Goal: Information Seeking & Learning: Learn about a topic

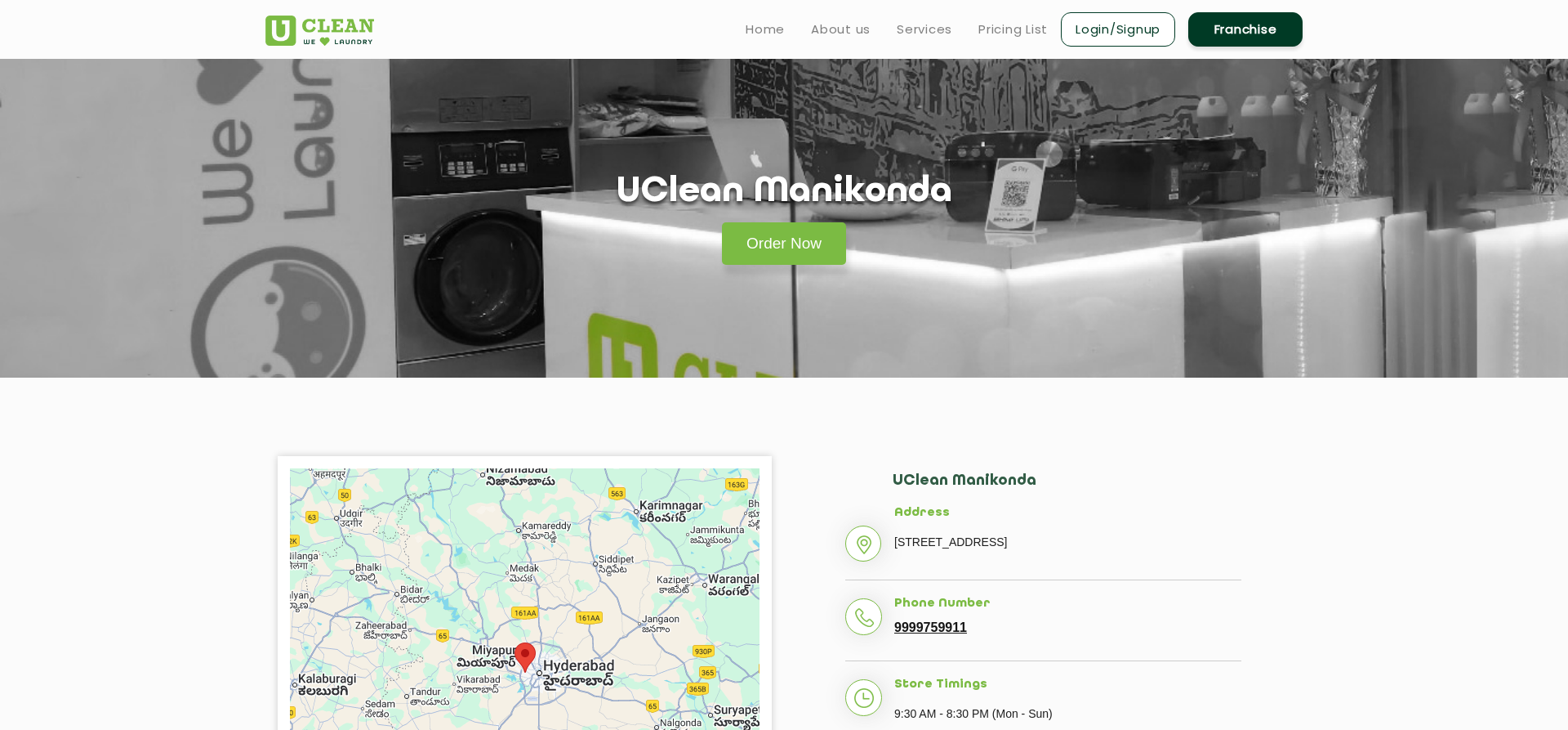
click at [976, 28] on ul "Home About us Services Pricing List Login/Signup Franchise" at bounding box center [1017, 29] width 570 height 38
click at [1025, 27] on link "Pricing List" at bounding box center [1013, 28] width 69 height 19
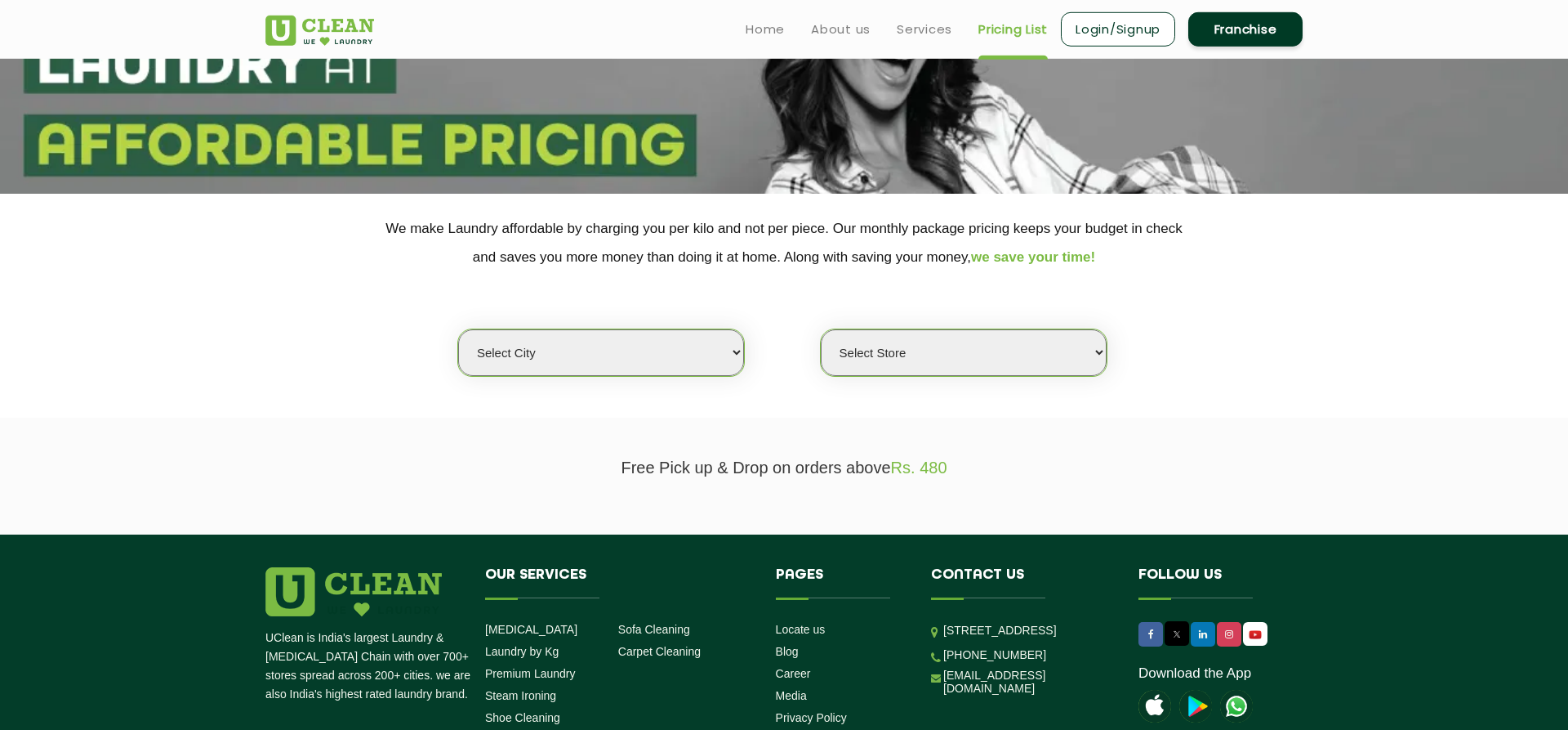
scroll to position [250, 0]
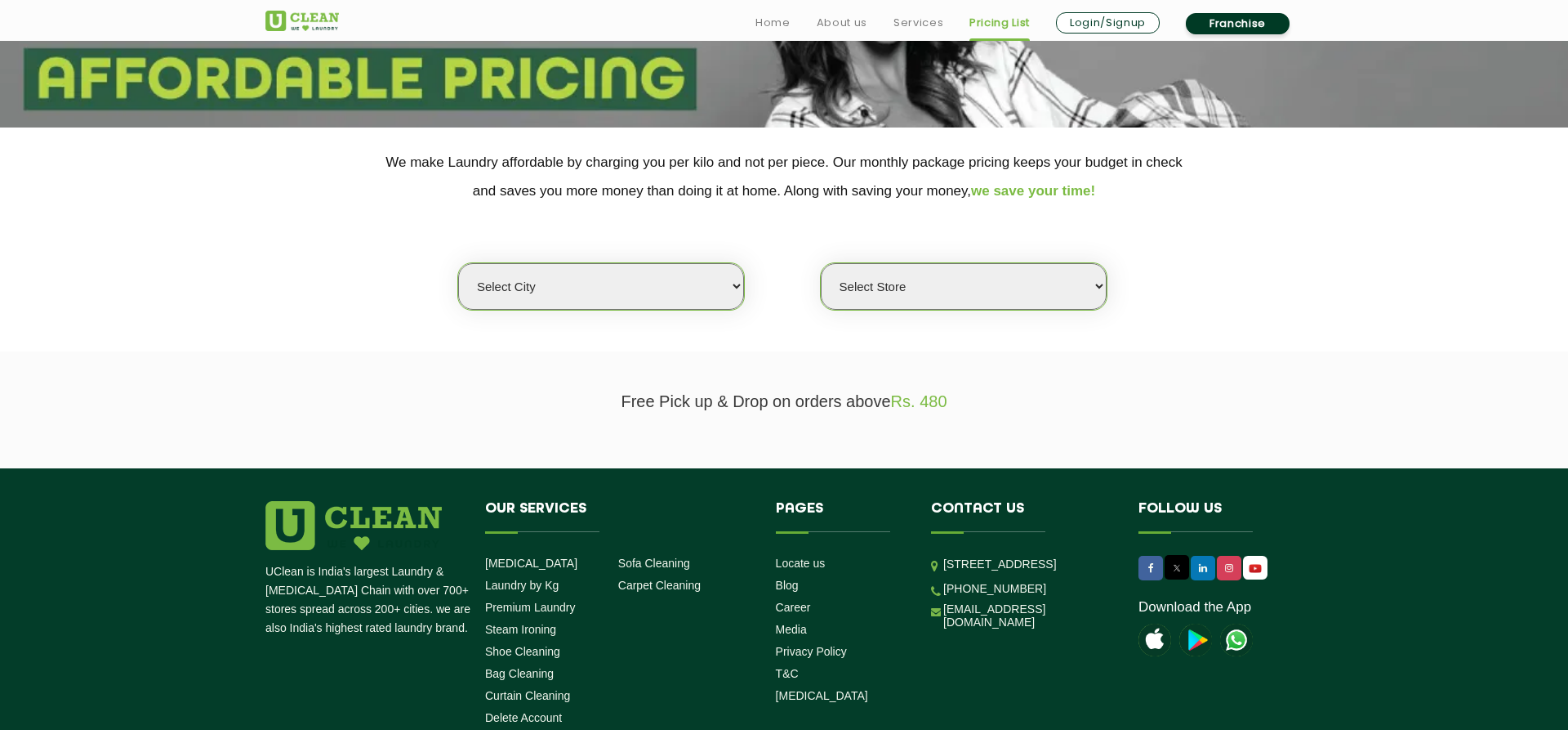
click at [622, 326] on section "We make Laundry affordable by charging you per kilo and not per piece. Our mont…" at bounding box center [784, 239] width 1568 height 224
click at [458, 263] on select "Select city [GEOGRAPHIC_DATA] [GEOGRAPHIC_DATA] [GEOGRAPHIC_DATA] [GEOGRAPHIC_D…" at bounding box center [601, 286] width 286 height 47
select select "5"
click option "[GEOGRAPHIC_DATA]" at bounding box center [0, 0] width 0 height 0
click at [821, 263] on select "Select Store" at bounding box center [964, 286] width 286 height 47
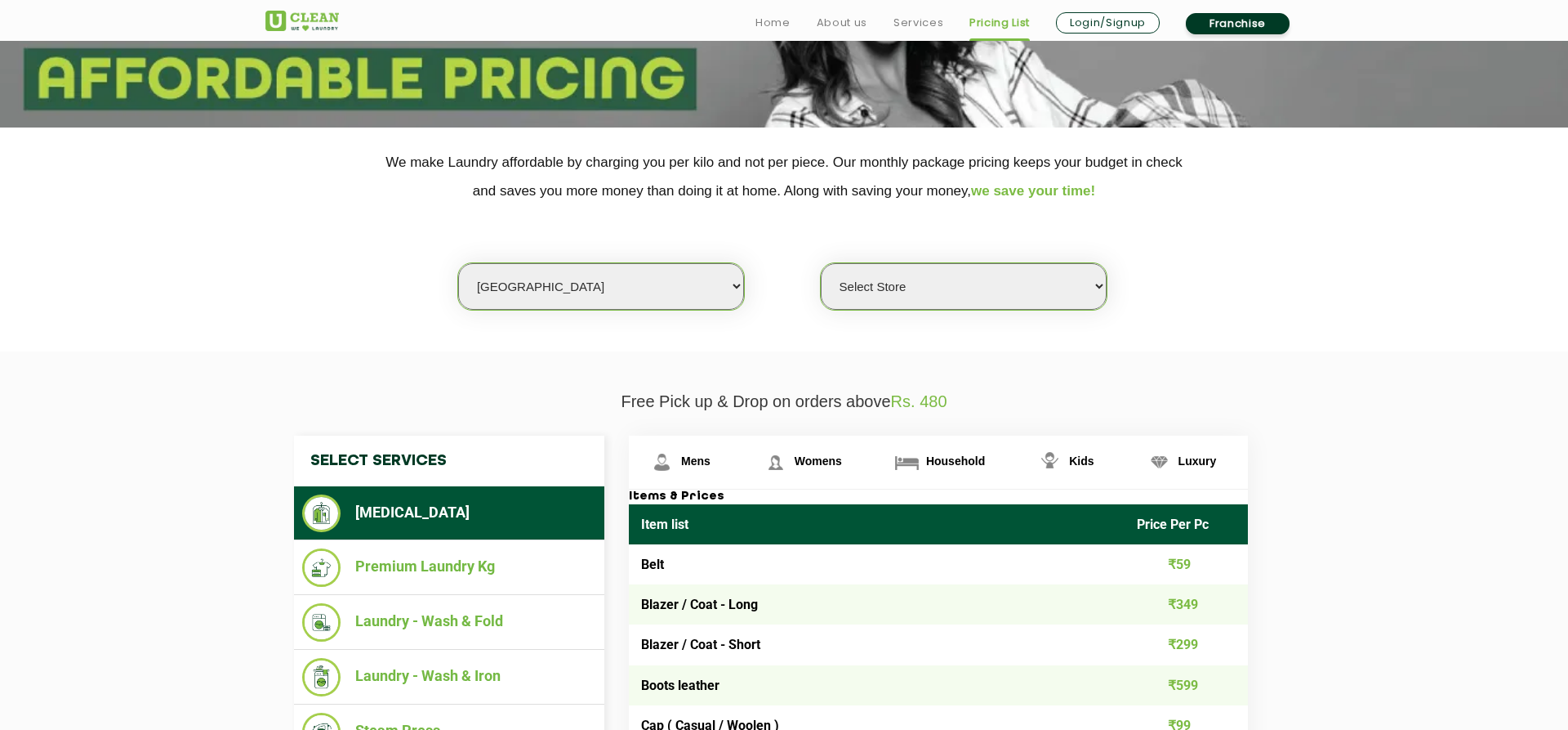
select select "383"
click option "UClean Manikonda" at bounding box center [0, 0] width 0 height 0
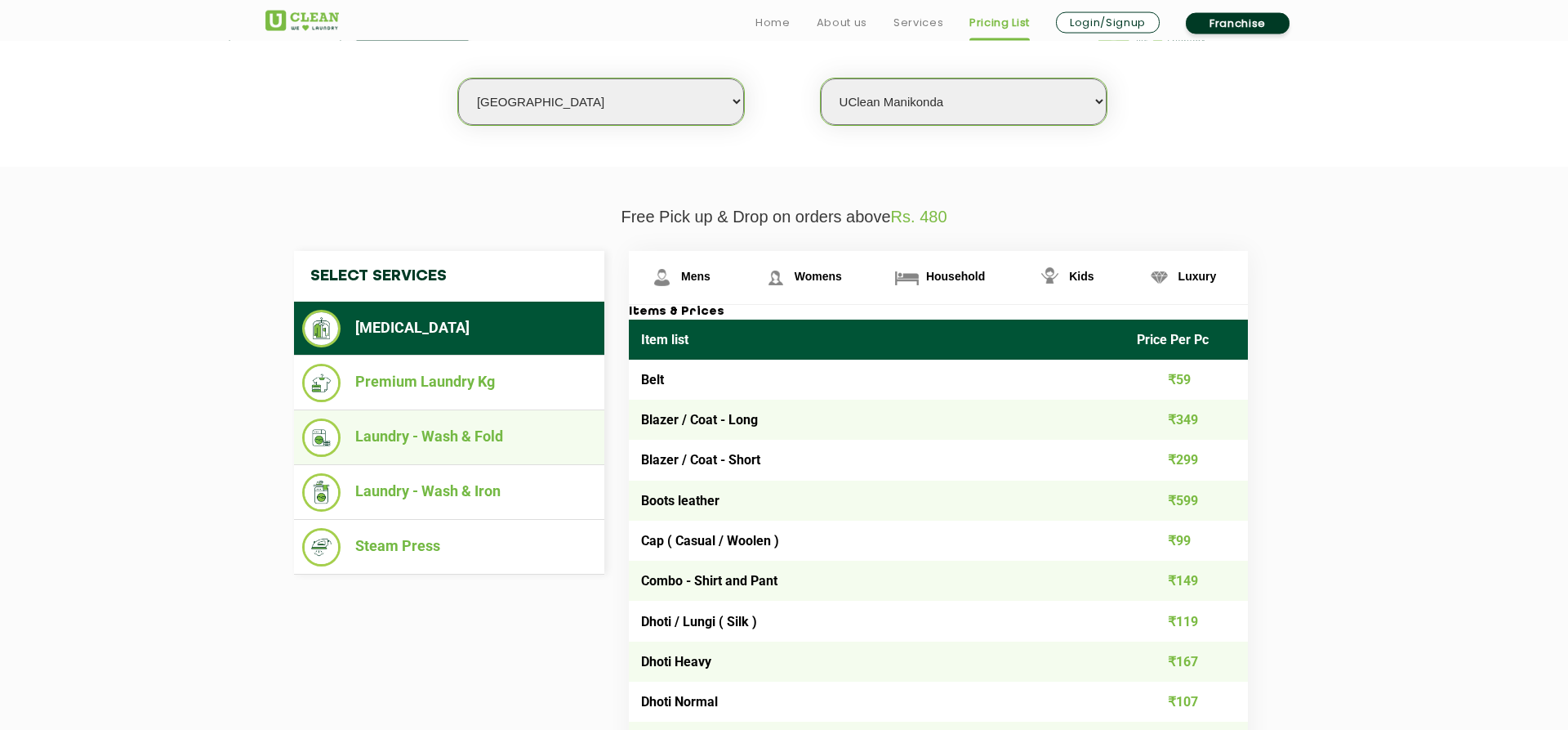
scroll to position [500, 0]
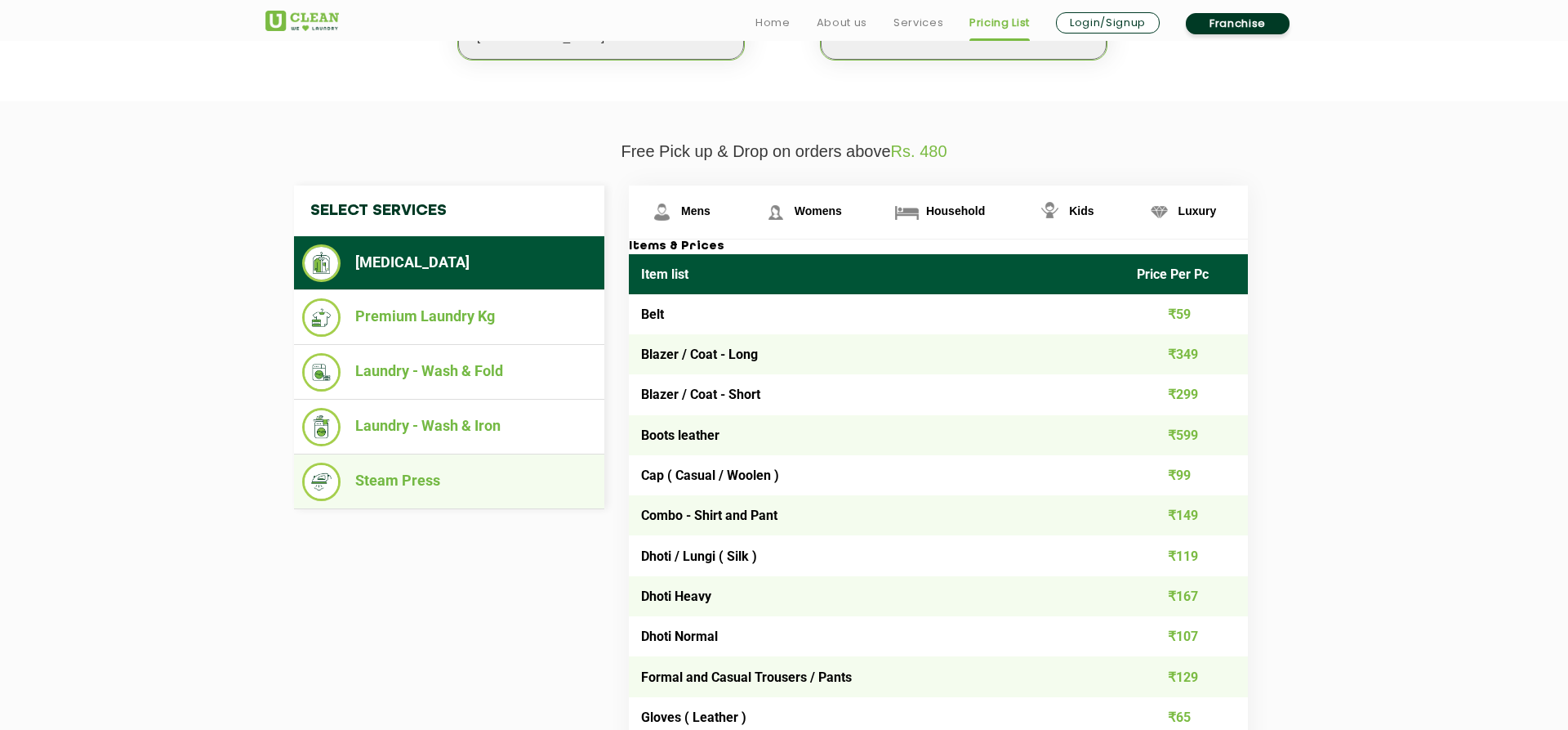
click at [419, 486] on li "Steam Press" at bounding box center [449, 482] width 294 height 38
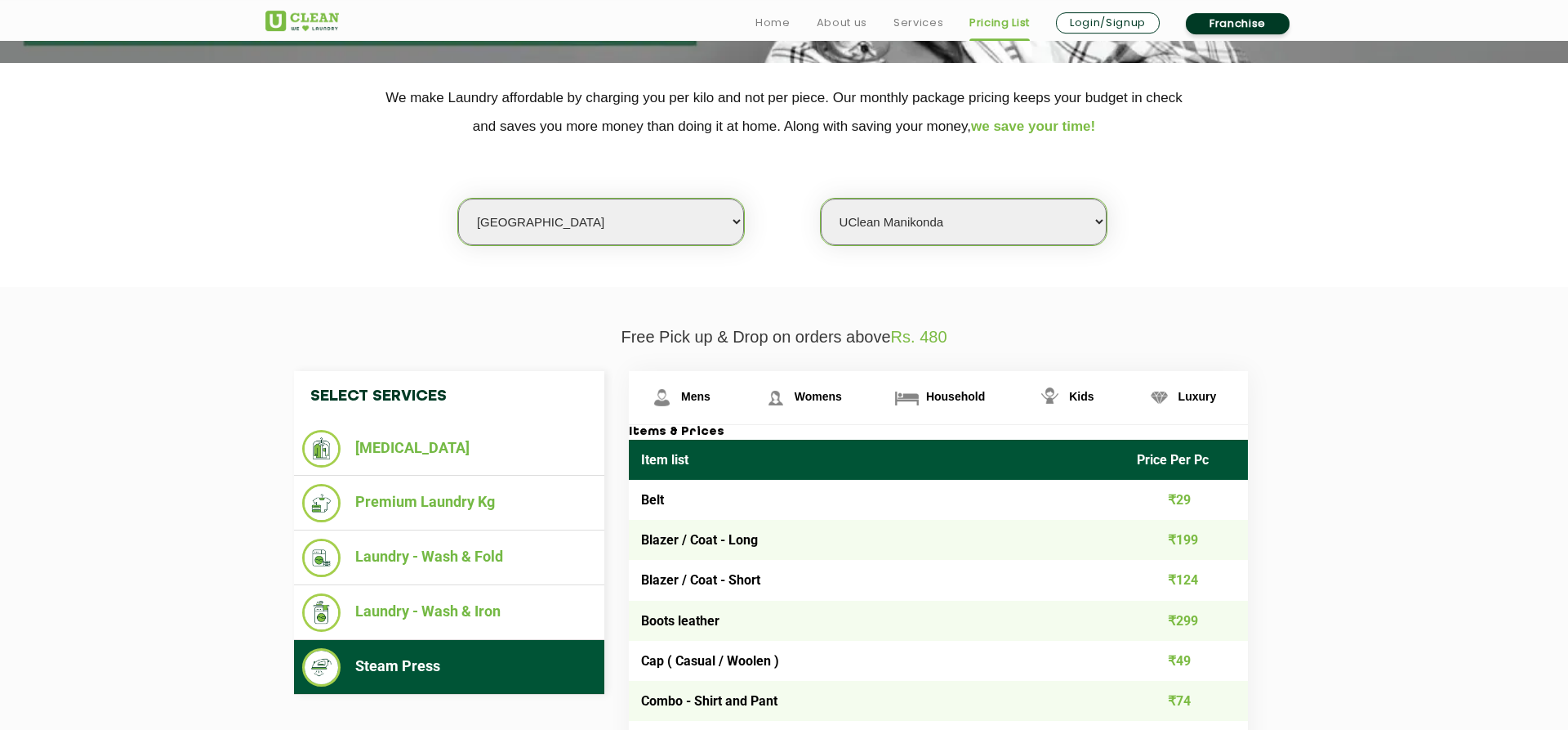
scroll to position [417, 0]
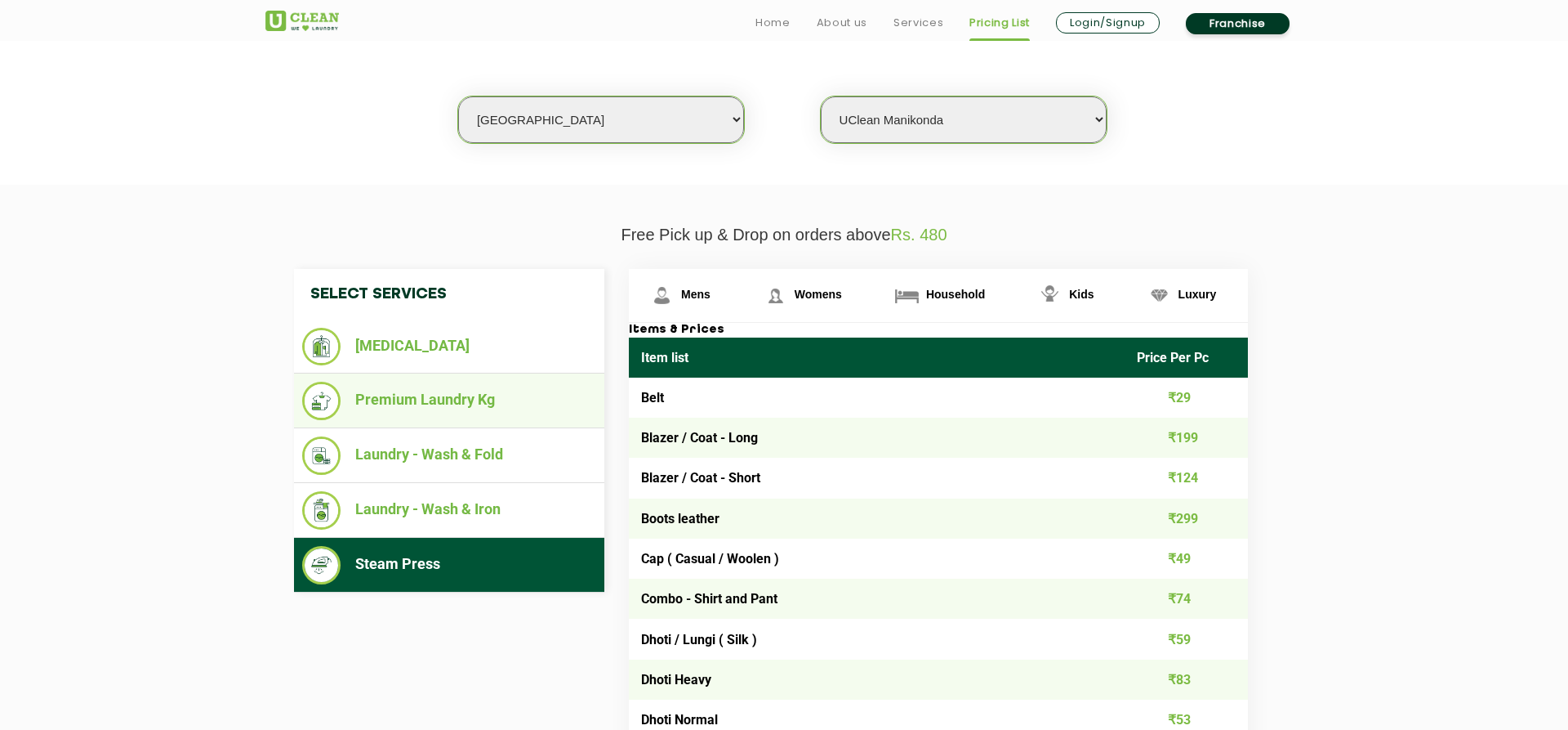
click at [463, 406] on li "Premium Laundry Kg" at bounding box center [449, 401] width 294 height 38
